Goal: Transaction & Acquisition: Book appointment/travel/reservation

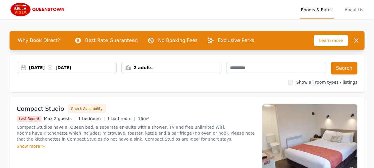
click at [168, 68] on div "2 adults" at bounding box center [171, 68] width 99 height 6
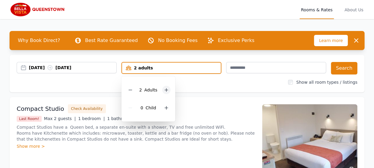
click at [167, 89] on icon at bounding box center [166, 89] width 5 height 5
click at [95, 63] on div "[DATE] [DATE]" at bounding box center [67, 67] width 100 height 11
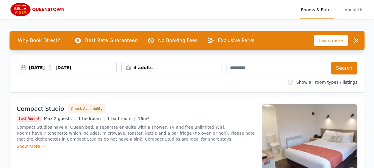
click at [36, 68] on div "[DATE] [DATE]" at bounding box center [72, 68] width 87 height 6
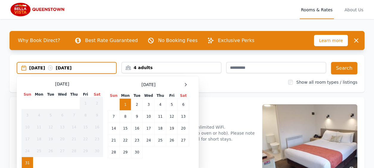
click at [189, 88] on div "[DATE] Sun Mon Tue Wed Thu Fri Sat 1 2 3 4 5 6 7 8 9 10 11 12 13 14 15 16 17 18…" at bounding box center [107, 125] width 172 height 88
click at [185, 84] on icon at bounding box center [185, 84] width 5 height 5
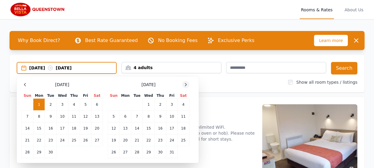
click at [185, 84] on icon at bounding box center [185, 84] width 5 height 5
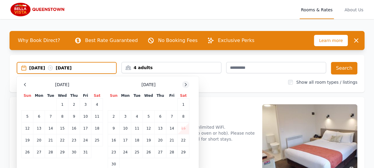
click at [185, 84] on icon at bounding box center [185, 84] width 5 height 5
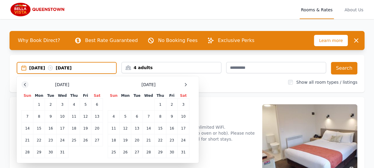
click at [23, 83] on icon at bounding box center [25, 84] width 5 height 5
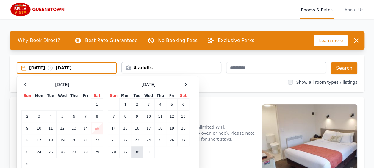
click at [136, 153] on td "30" at bounding box center [137, 152] width 12 height 12
click at [185, 85] on icon at bounding box center [185, 84] width 5 height 5
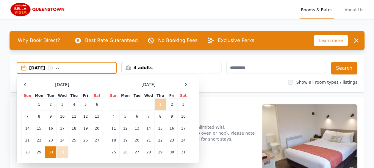
click at [160, 105] on td "1" at bounding box center [160, 104] width 12 height 12
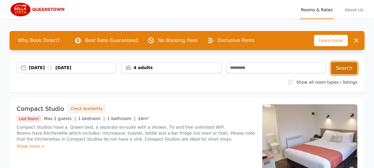
click at [338, 71] on button "Search" at bounding box center [344, 68] width 26 height 12
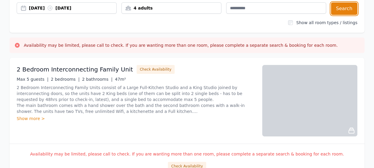
scroll to position [89, 0]
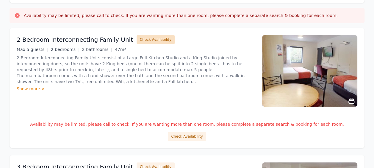
click at [145, 36] on button "Check Availability" at bounding box center [156, 39] width 38 height 9
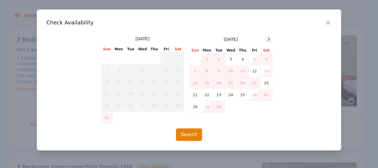
click at [268, 41] on icon at bounding box center [268, 39] width 5 height 5
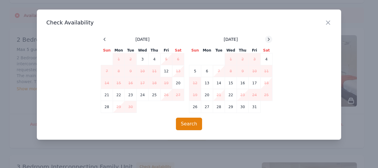
click at [268, 41] on icon at bounding box center [268, 39] width 5 height 5
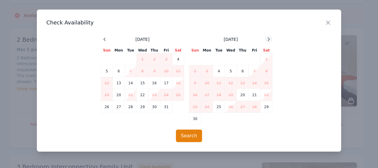
click at [268, 41] on icon at bounding box center [268, 39] width 5 height 5
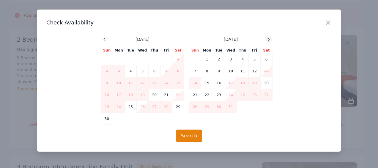
click at [268, 41] on icon at bounding box center [268, 39] width 5 height 5
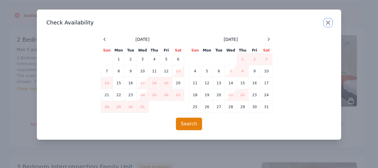
click at [330, 22] on icon "button" at bounding box center [329, 23] width 4 height 4
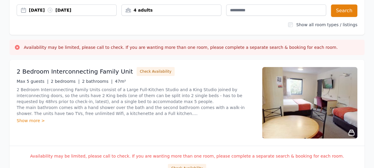
scroll to position [0, 0]
